Goal: Information Seeking & Learning: Find specific fact

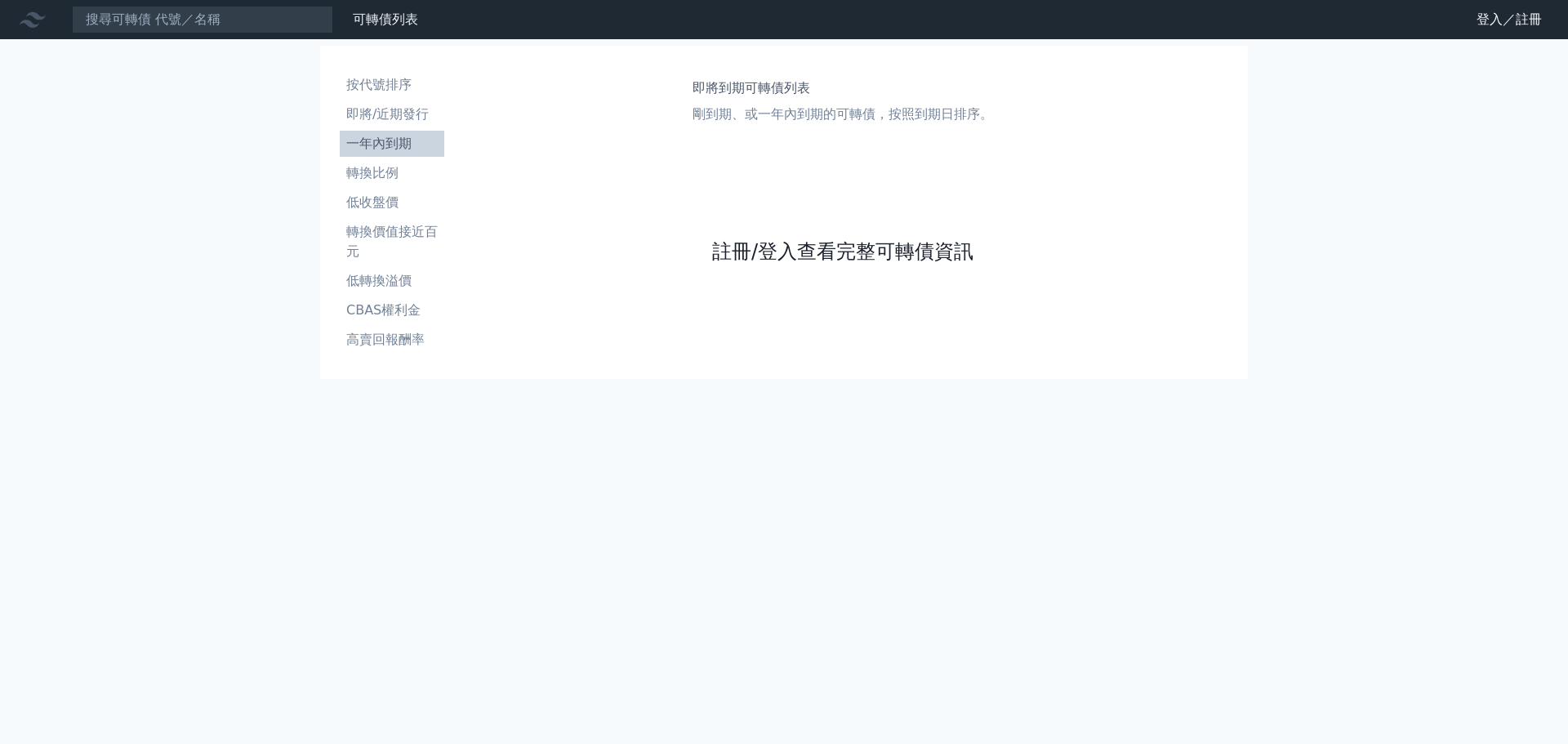
click at [803, 253] on link "註冊/登入查看完整可轉債資訊" at bounding box center [843, 251] width 261 height 26
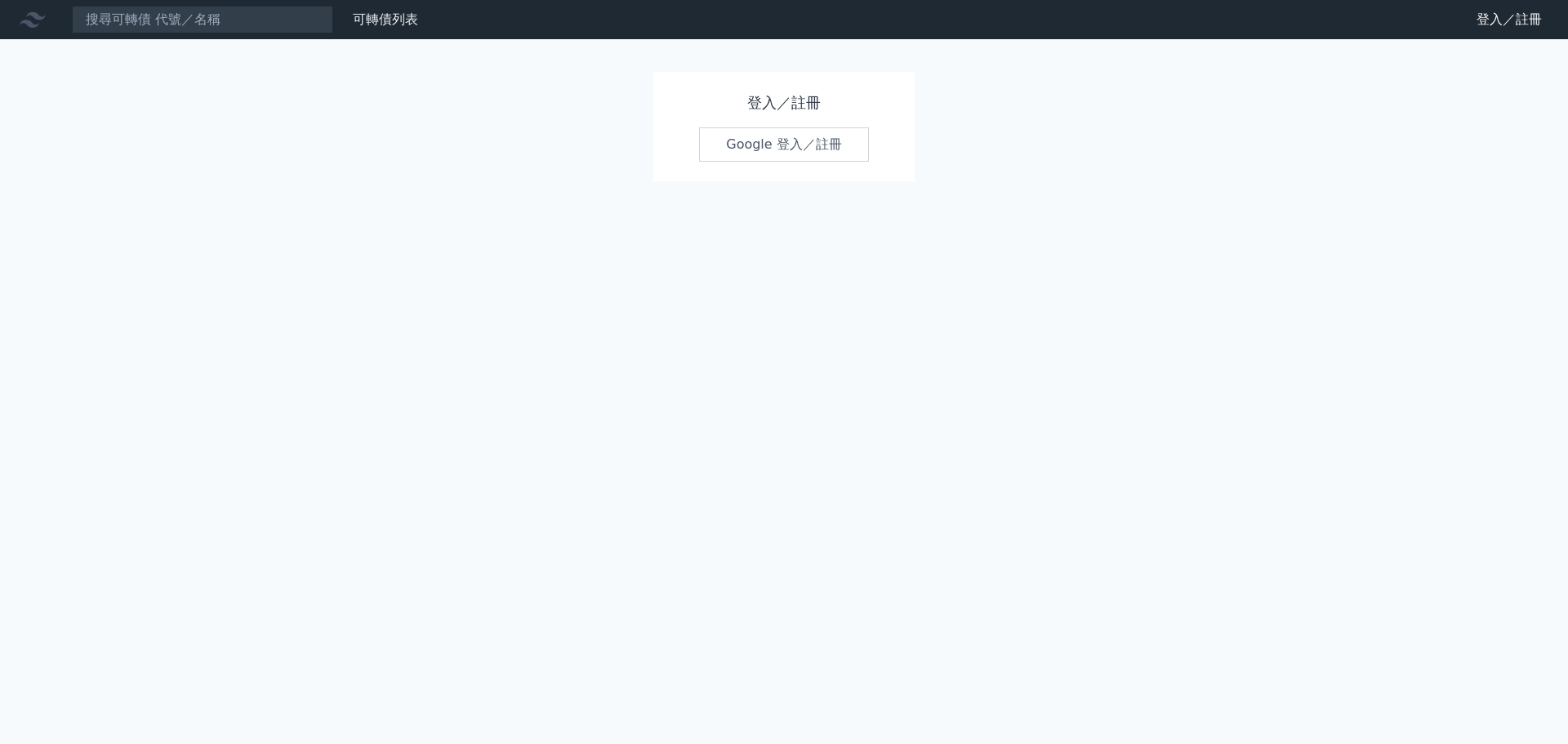
click at [799, 141] on link "Google 登入／註冊" at bounding box center [783, 144] width 170 height 34
click at [241, 20] on input at bounding box center [202, 20] width 261 height 28
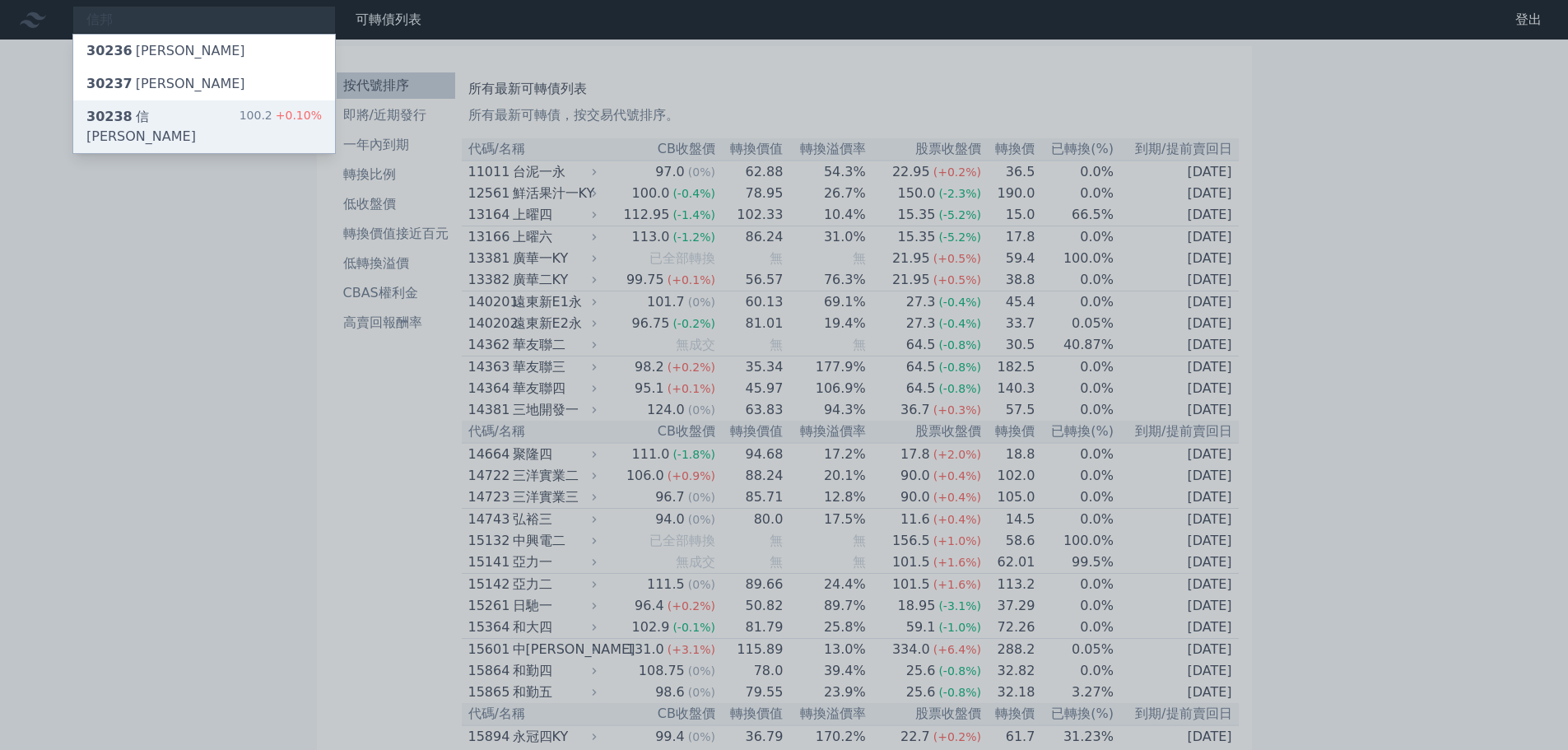
type input "信邦"
click at [203, 118] on div "30238 信邦八 100.2 +0.10%" at bounding box center [204, 126] width 261 height 52
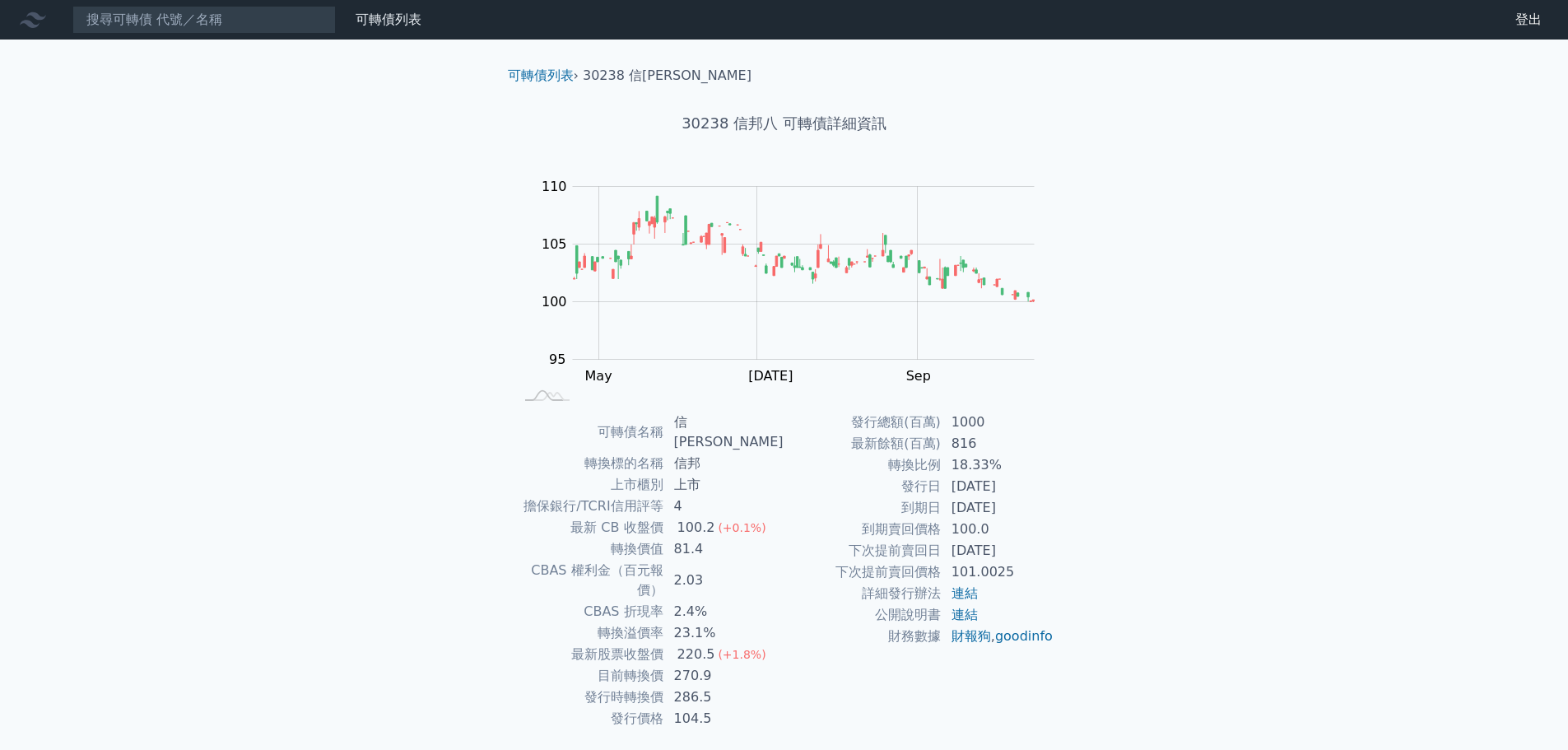
drag, startPoint x: 1025, startPoint y: 510, endPoint x: 952, endPoint y: 510, distance: 73.0
click at [952, 510] on td "[DATE]" at bounding box center [998, 507] width 113 height 22
